Goal: Transaction & Acquisition: Purchase product/service

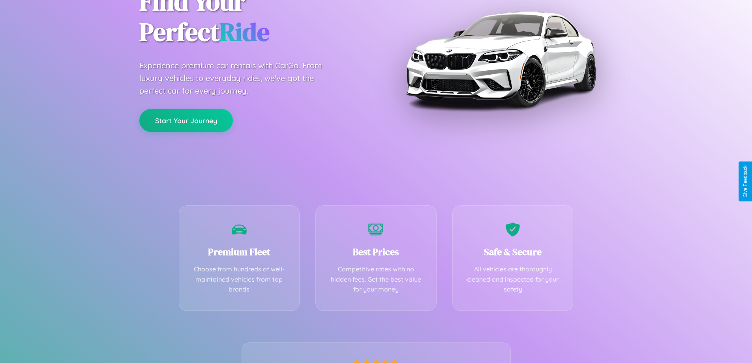
scroll to position [156, 0]
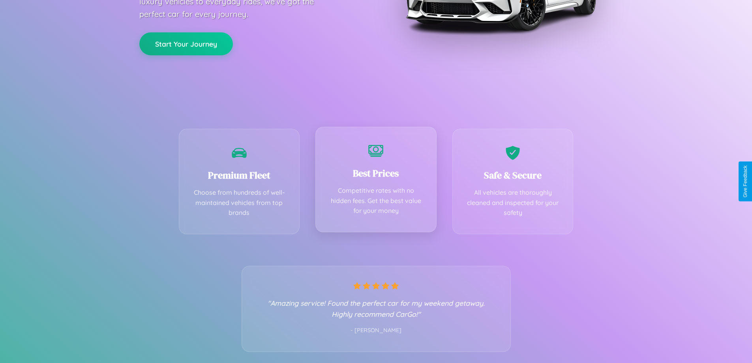
click at [376, 181] on div "Best Prices Competitive rates with no hidden fees. Get the best value for your …" at bounding box center [376, 179] width 121 height 105
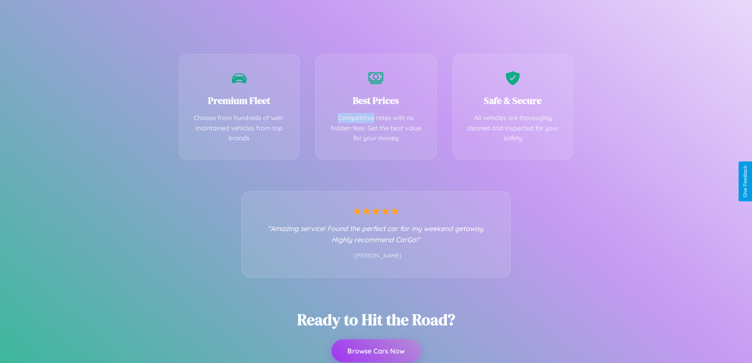
click at [376, 351] on button "Browse Cars Now" at bounding box center [376, 350] width 89 height 23
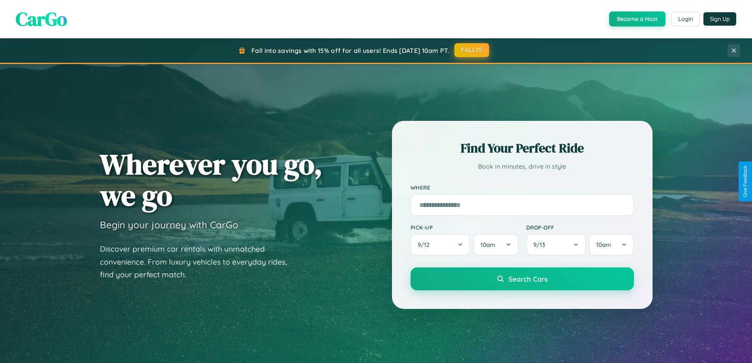
click at [472, 50] on button "FALL15" at bounding box center [472, 50] width 35 height 14
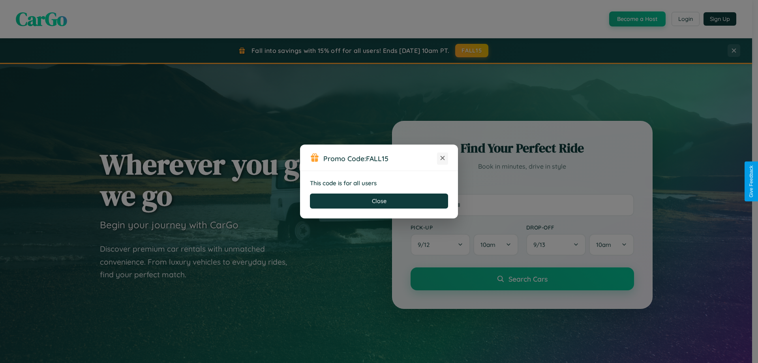
click at [443, 158] on icon at bounding box center [443, 158] width 8 height 8
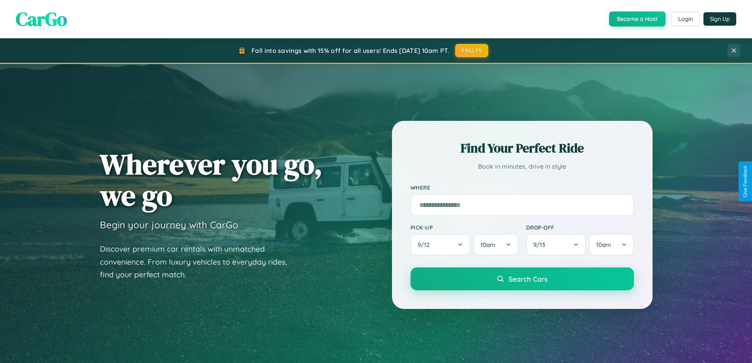
scroll to position [543, 0]
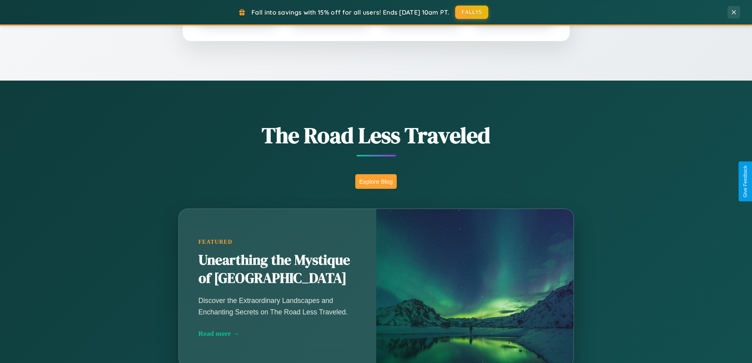
click at [376, 181] on button "Explore Blog" at bounding box center [375, 181] width 41 height 15
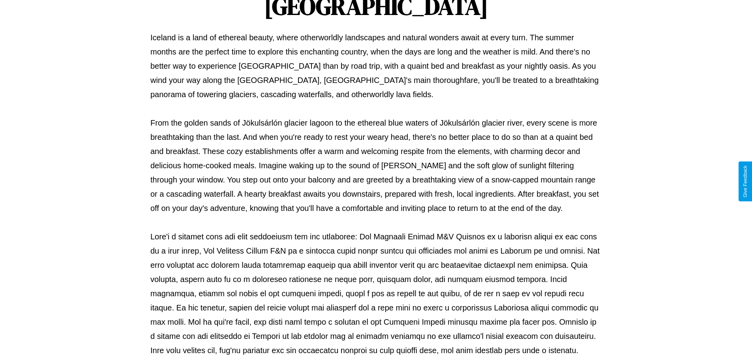
scroll to position [255, 0]
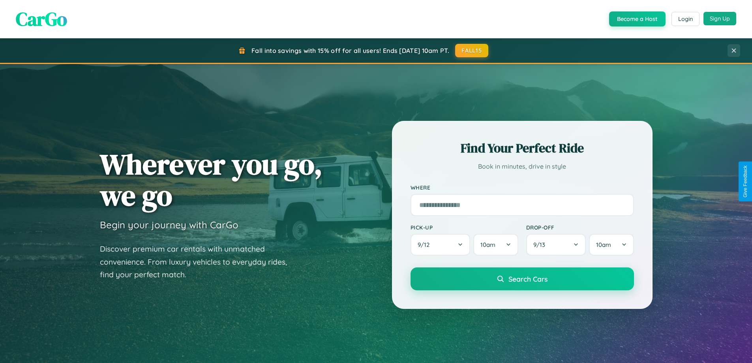
click at [720, 19] on button "Sign Up" at bounding box center [720, 18] width 33 height 13
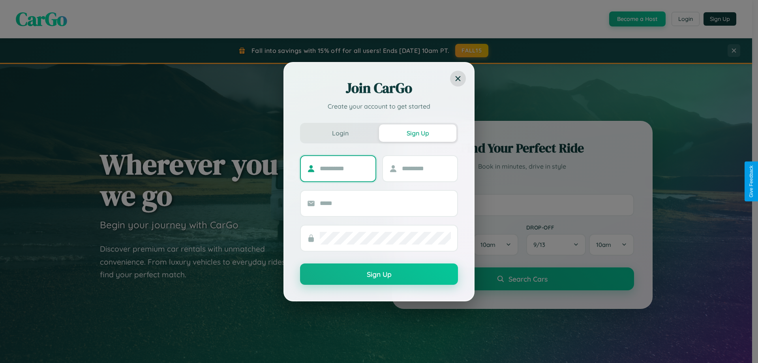
click at [344, 168] on input "text" at bounding box center [344, 168] width 49 height 13
type input "*******"
click at [426, 168] on input "text" at bounding box center [426, 168] width 49 height 13
type input "******"
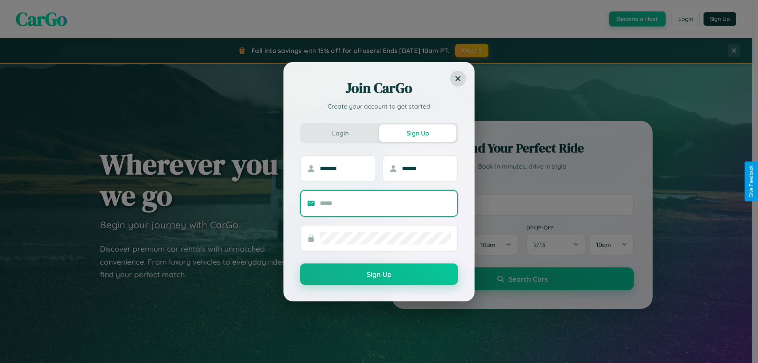
click at [385, 203] on input "text" at bounding box center [385, 203] width 131 height 13
type input "**********"
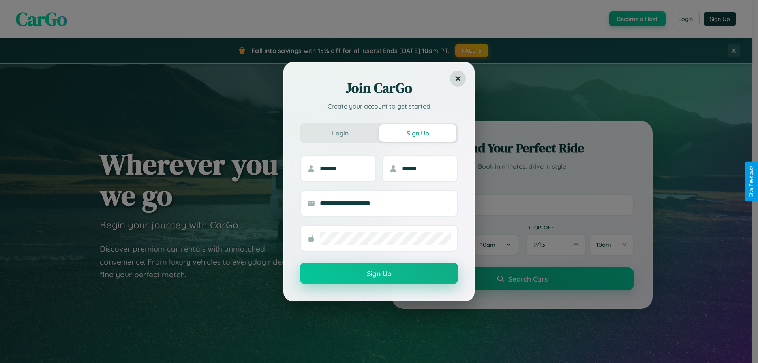
click at [379, 274] on button "Sign Up" at bounding box center [379, 273] width 158 height 21
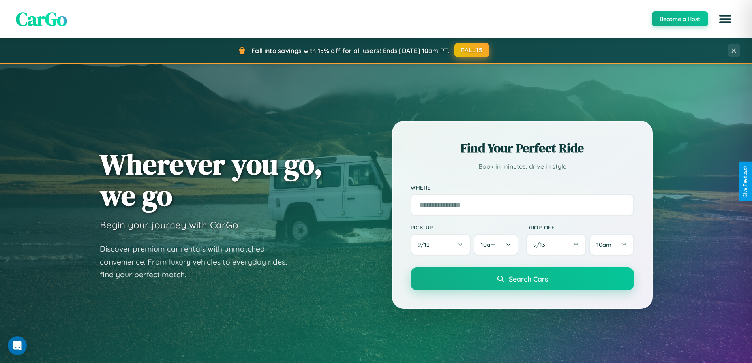
click at [472, 50] on button "FALL15" at bounding box center [472, 50] width 35 height 14
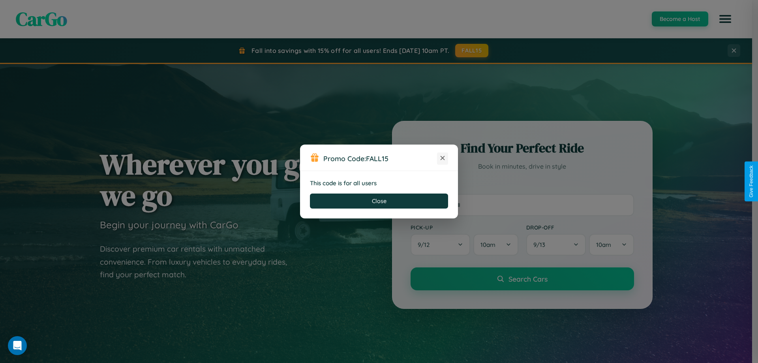
click at [443, 158] on icon at bounding box center [443, 158] width 8 height 8
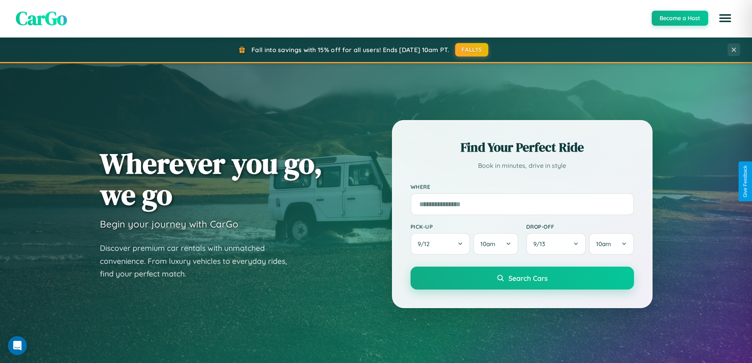
scroll to position [340, 0]
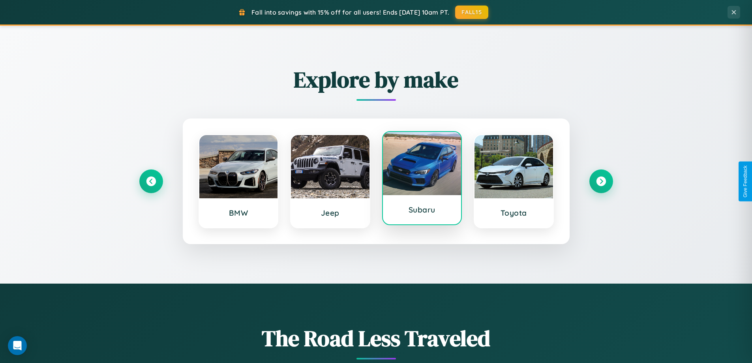
click at [422, 178] on div at bounding box center [422, 163] width 79 height 63
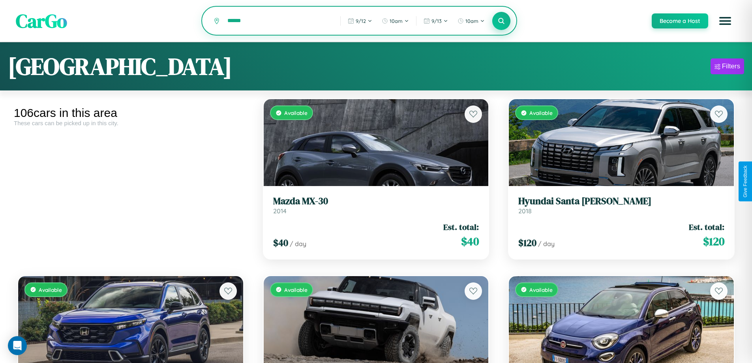
type input "******"
click at [501, 21] on icon at bounding box center [502, 21] width 8 height 8
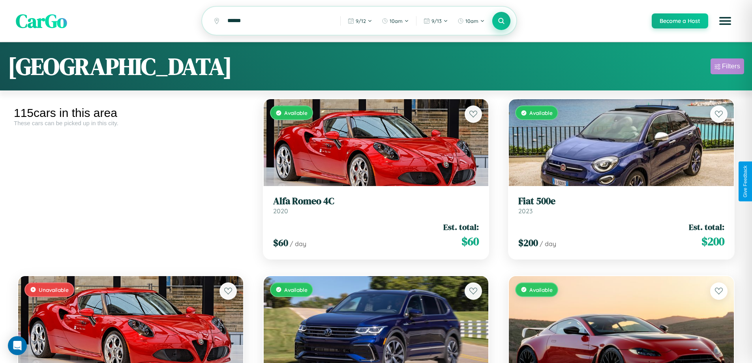
click at [727, 68] on div "Filters" at bounding box center [731, 66] width 18 height 8
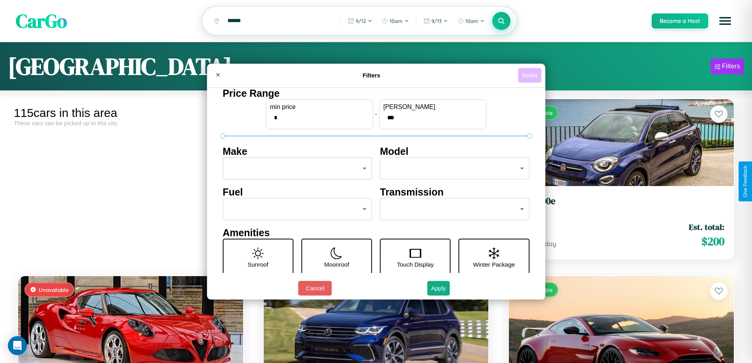
click at [531, 75] on button "Reset" at bounding box center [529, 75] width 23 height 15
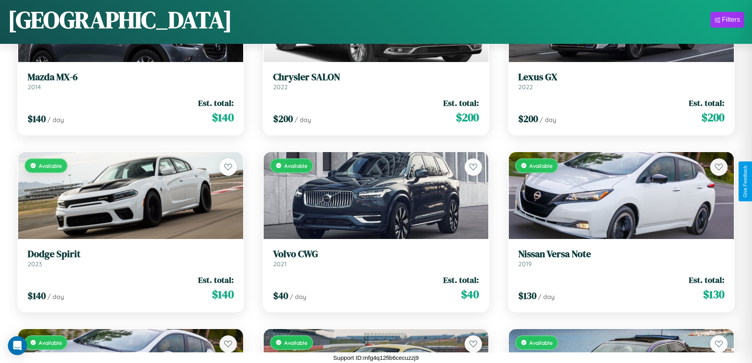
scroll to position [818, 0]
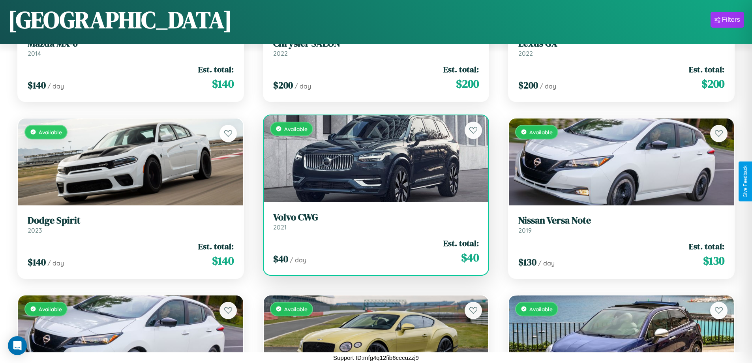
click at [373, 223] on h3 "Volvo CWG" at bounding box center [376, 217] width 206 height 11
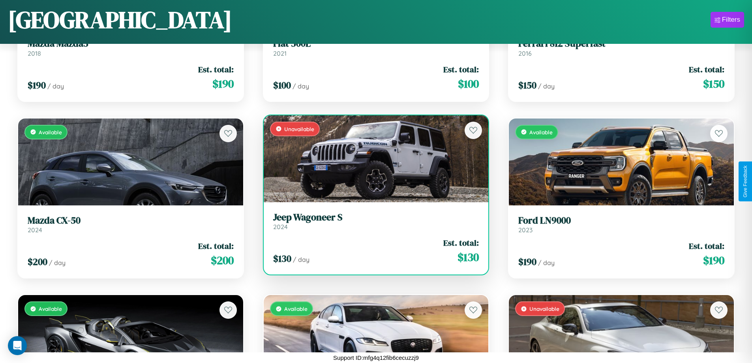
click at [373, 221] on h3 "Jeep Wagoneer S" at bounding box center [376, 217] width 206 height 11
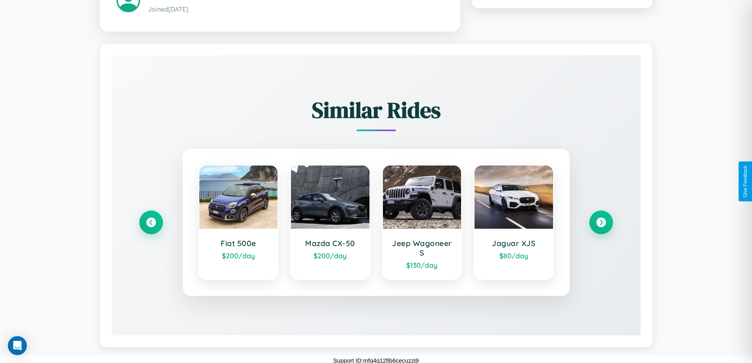
scroll to position [463, 0]
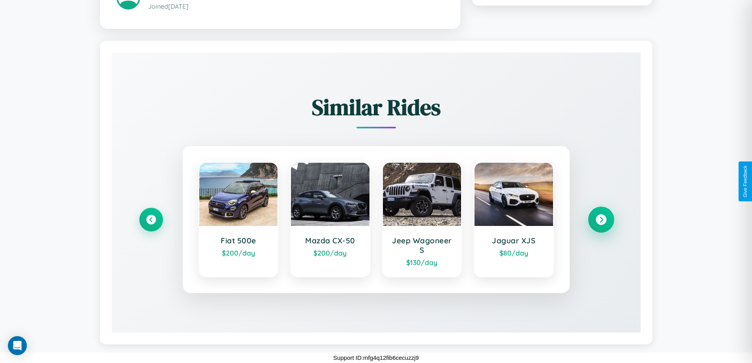
click at [601, 219] on icon at bounding box center [601, 219] width 11 height 11
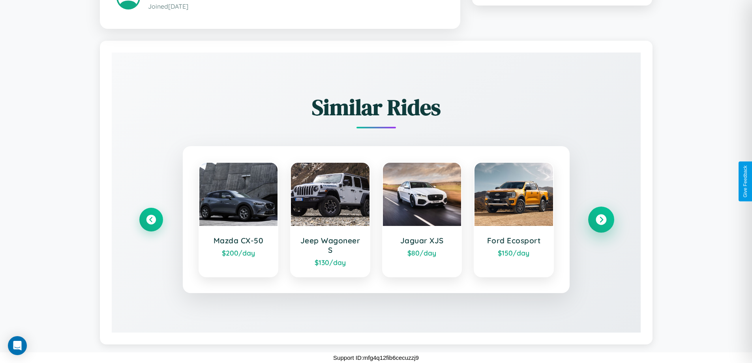
click at [601, 219] on icon at bounding box center [601, 219] width 11 height 11
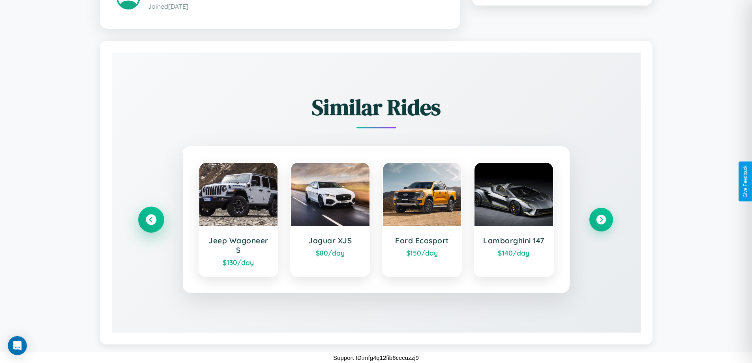
click at [151, 219] on icon at bounding box center [151, 219] width 11 height 11
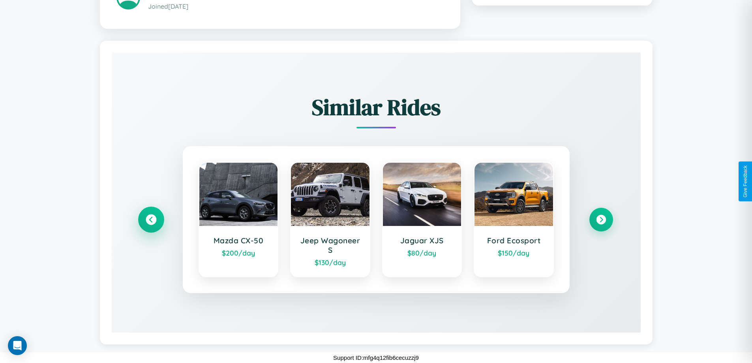
click at [151, 219] on icon at bounding box center [151, 219] width 11 height 11
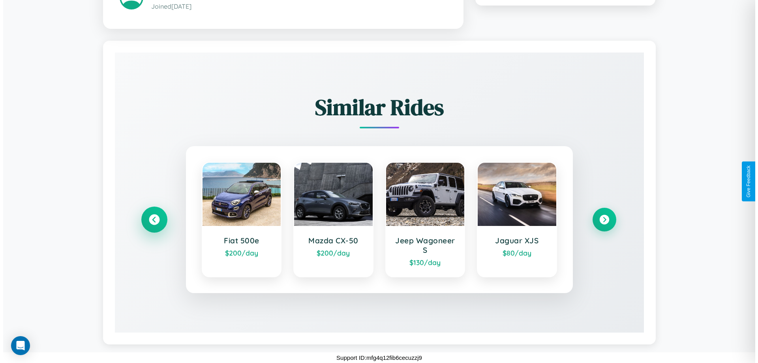
scroll to position [0, 0]
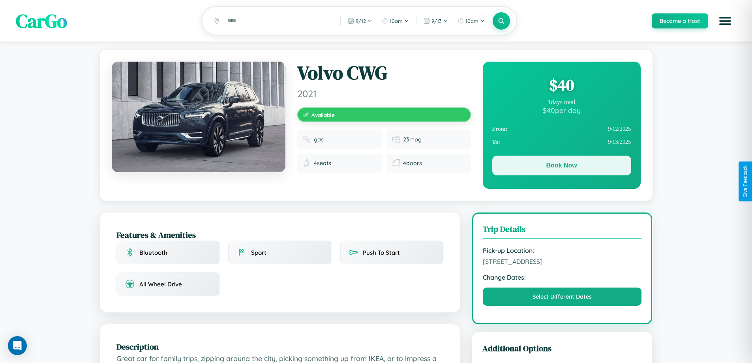
click at [562, 167] on button "Book Now" at bounding box center [561, 166] width 139 height 20
